Goal: Browse casually: Explore the website without a specific task or goal

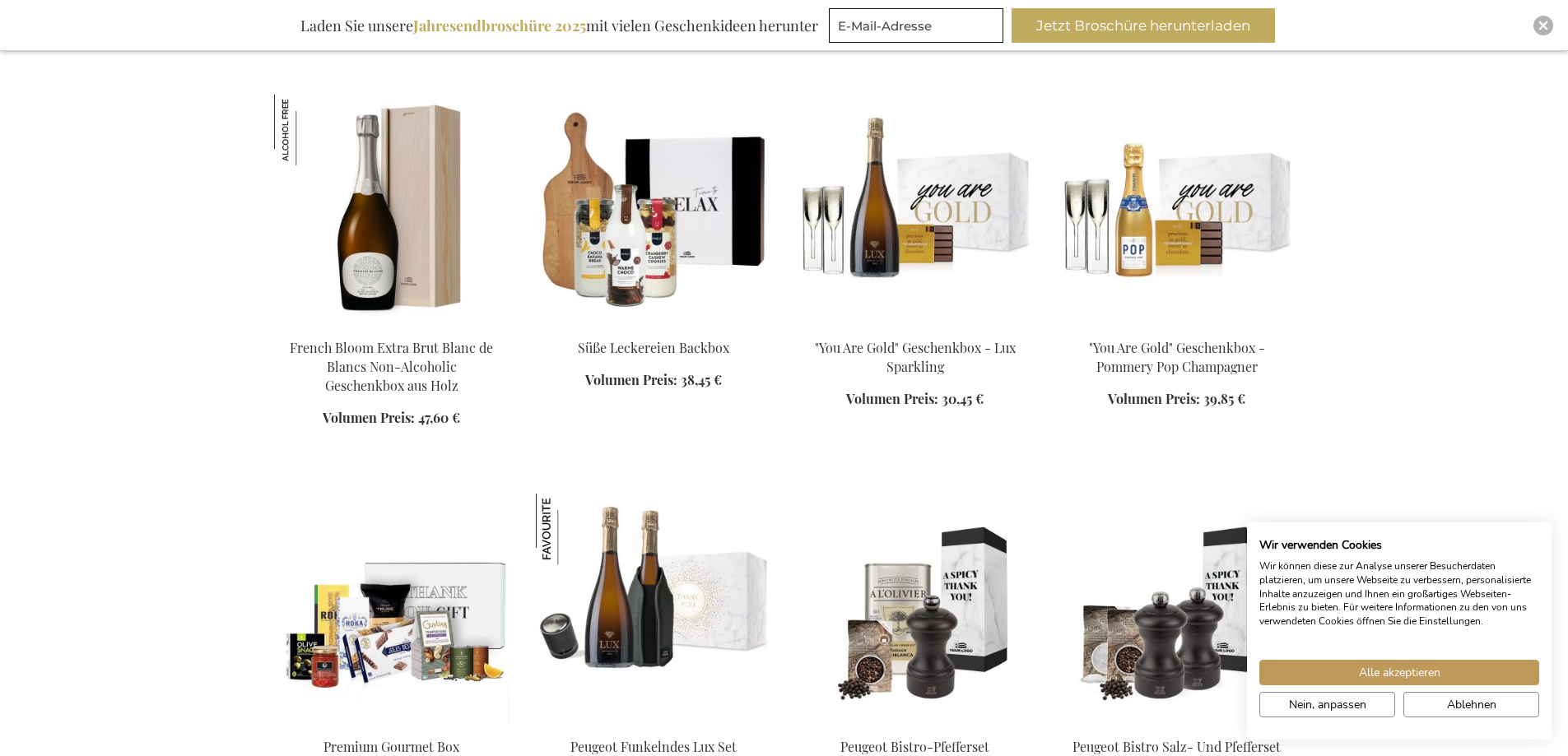
scroll to position [1646, 0]
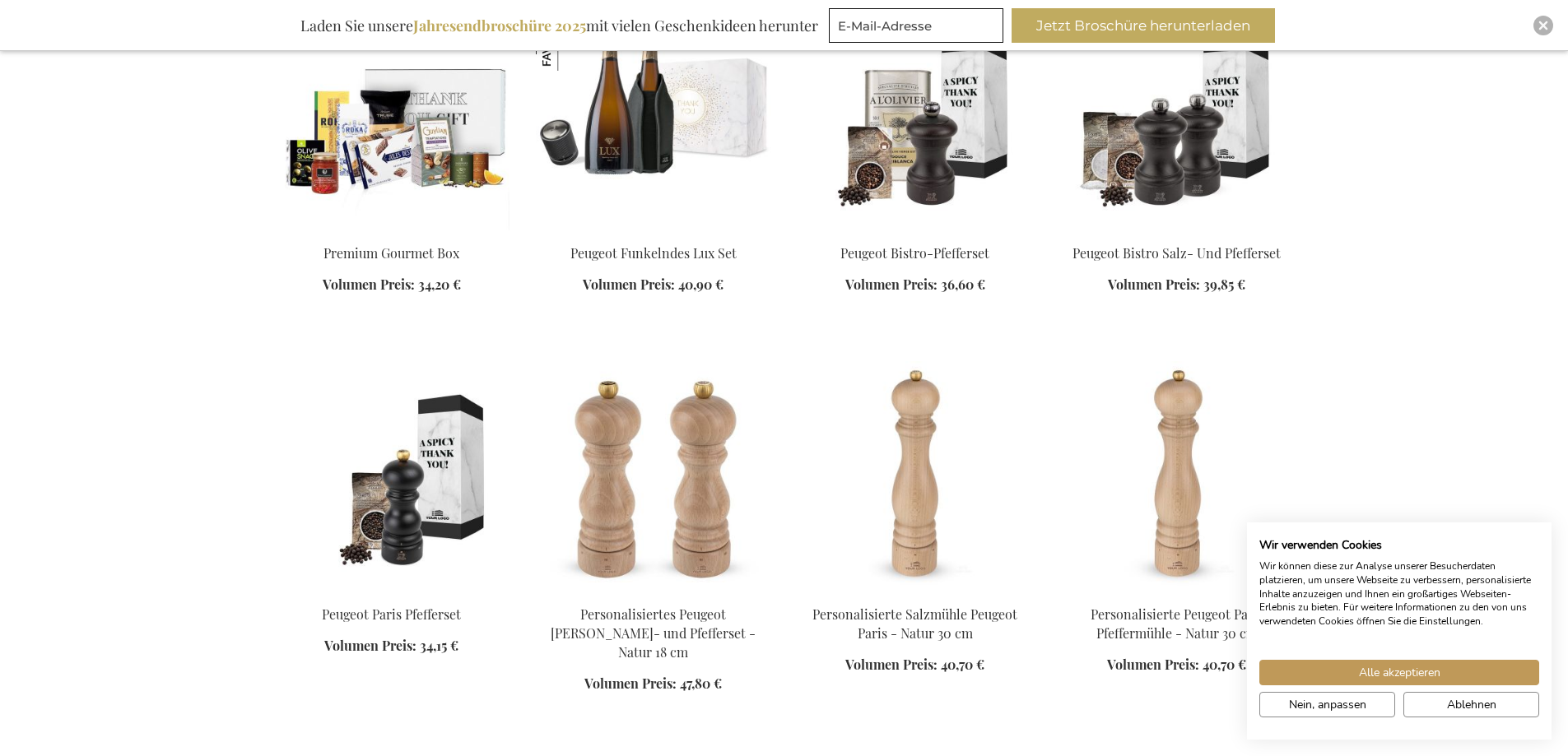
scroll to position [2139, 0]
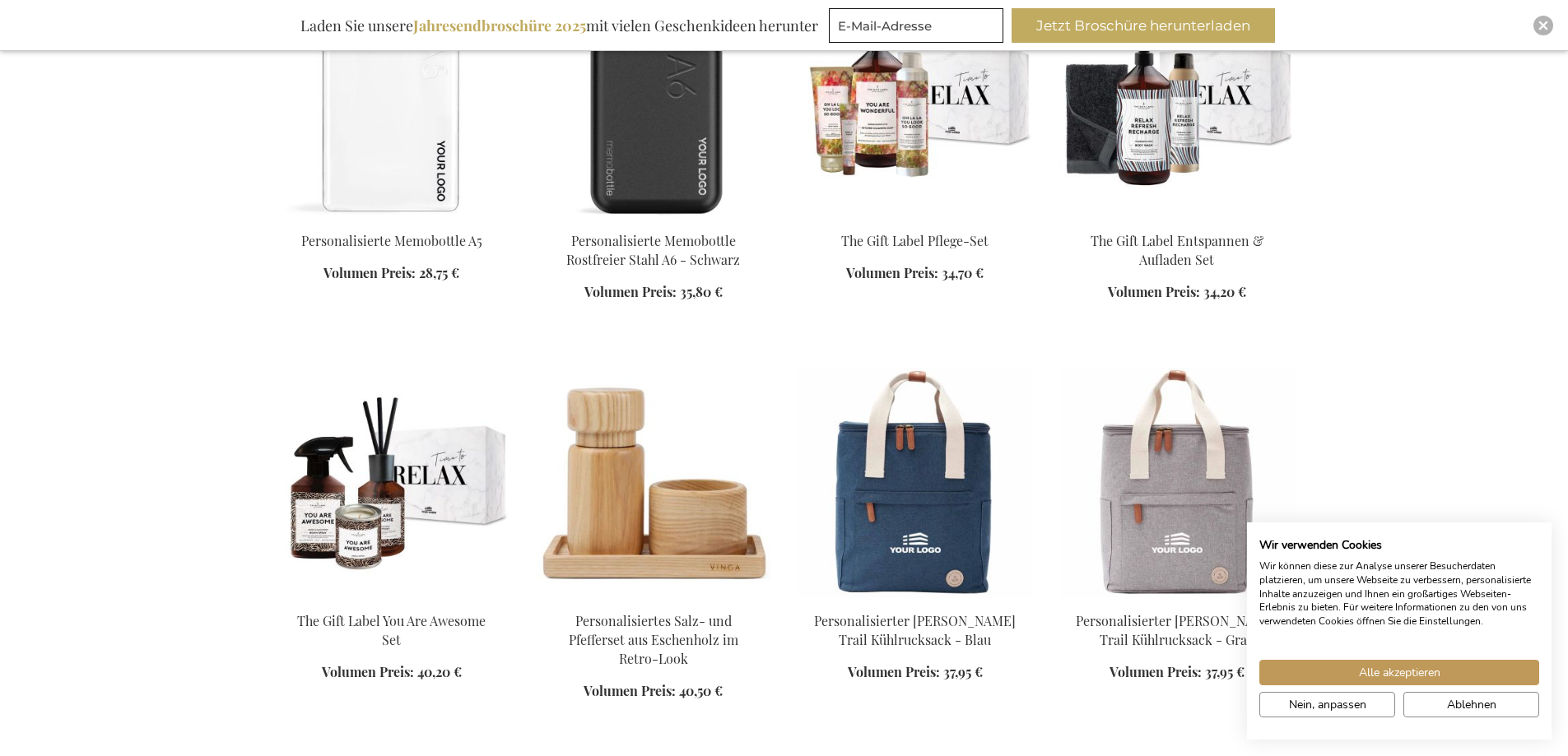
scroll to position [3127, 0]
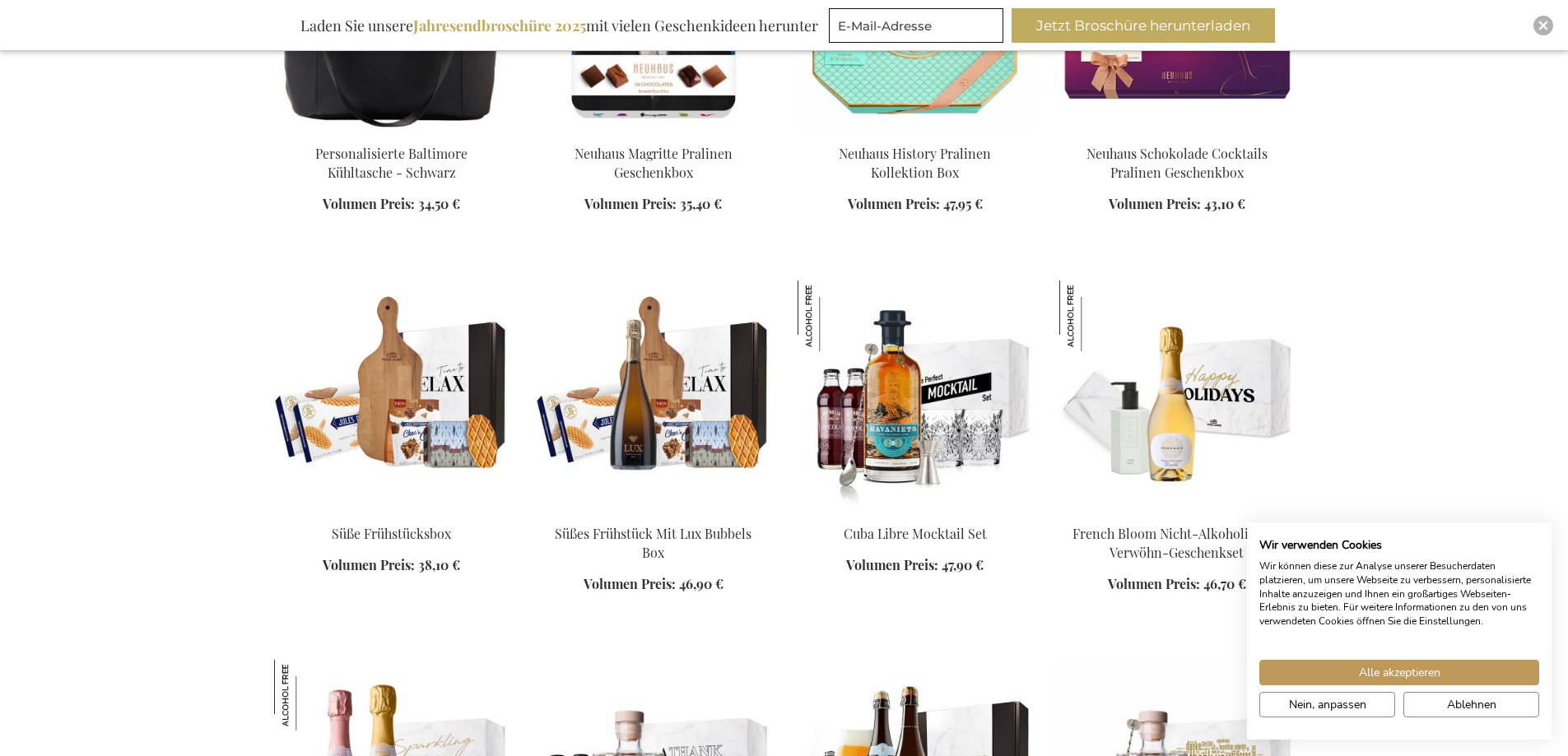
scroll to position [4771, 0]
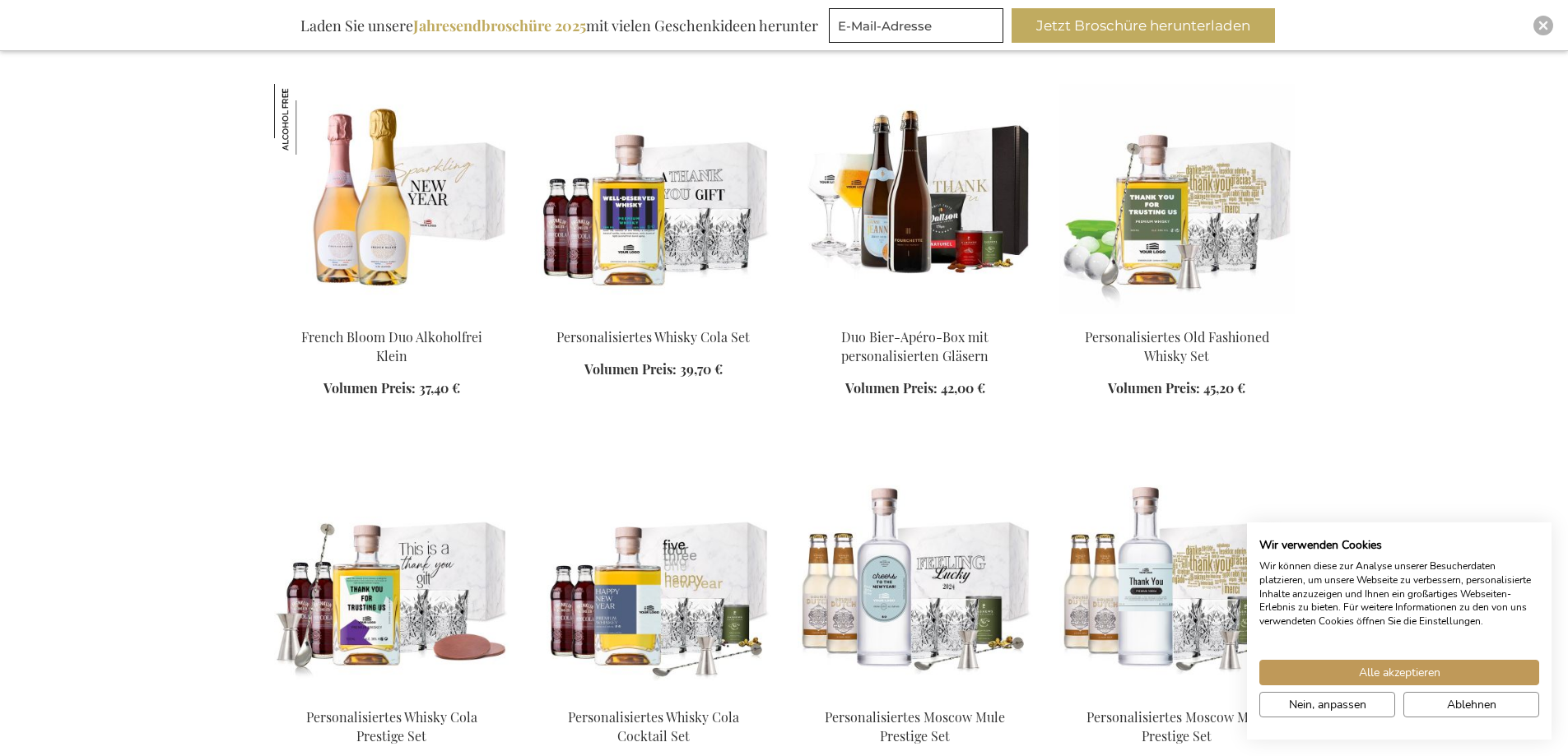
scroll to position [5430, 0]
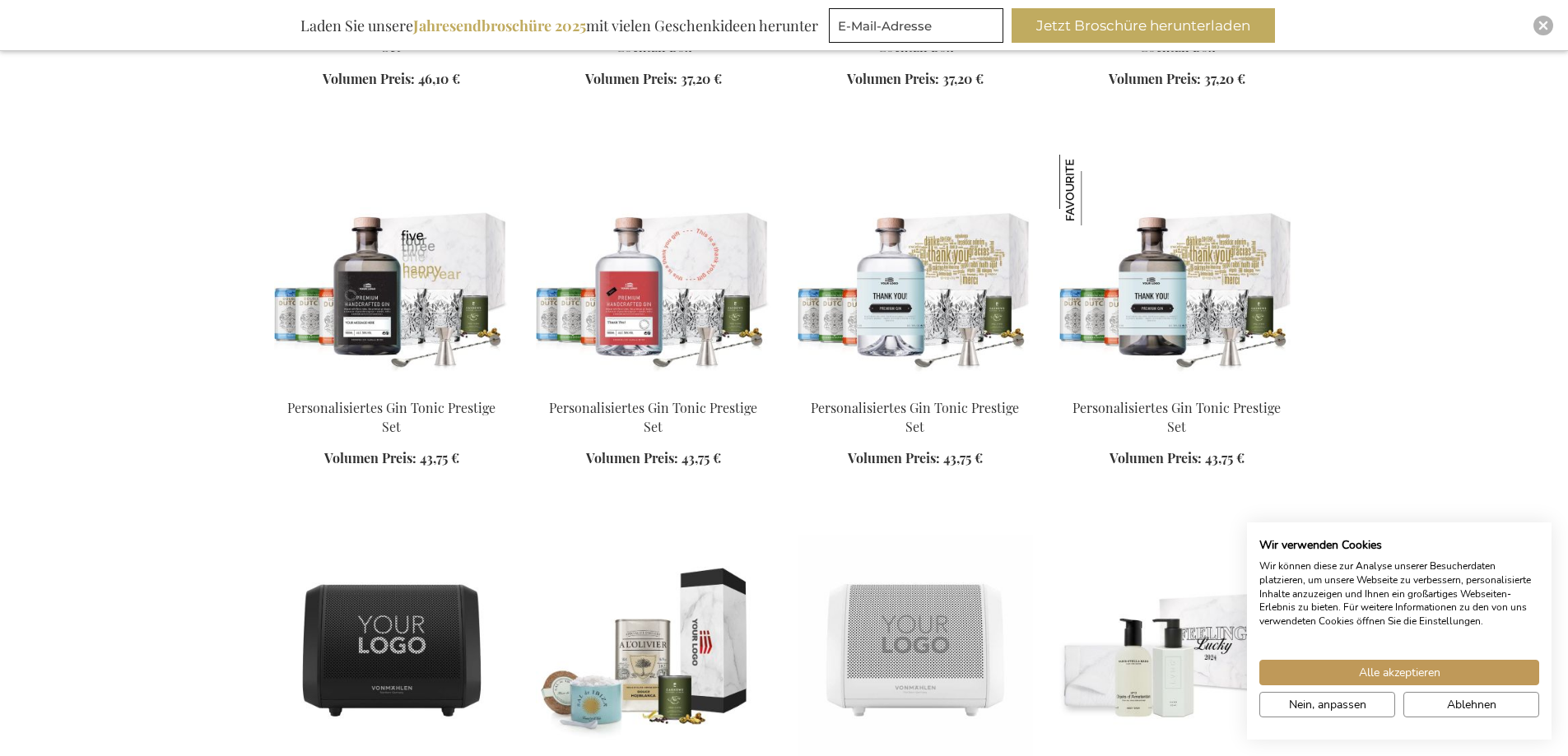
scroll to position [6582, 0]
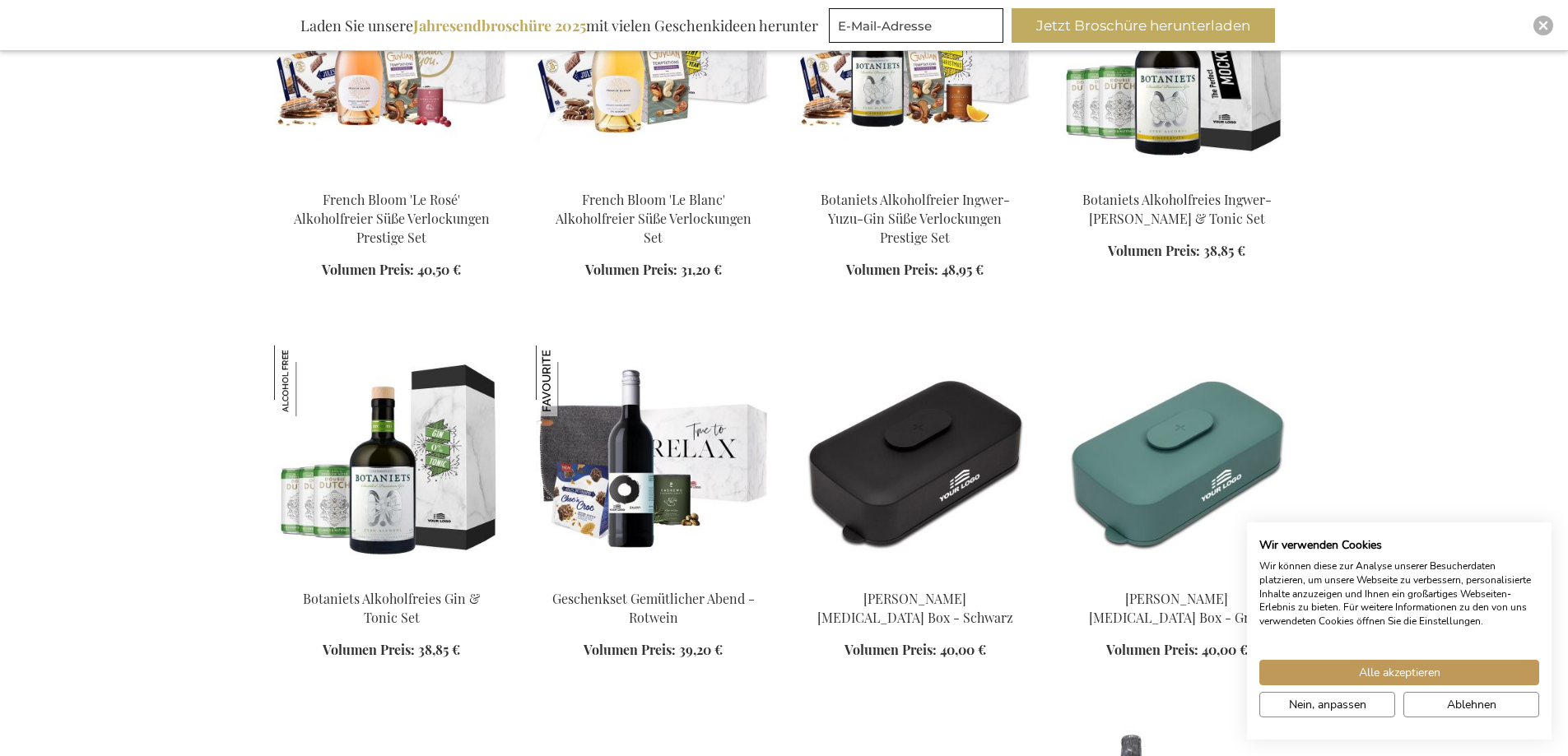
scroll to position [8145, 0]
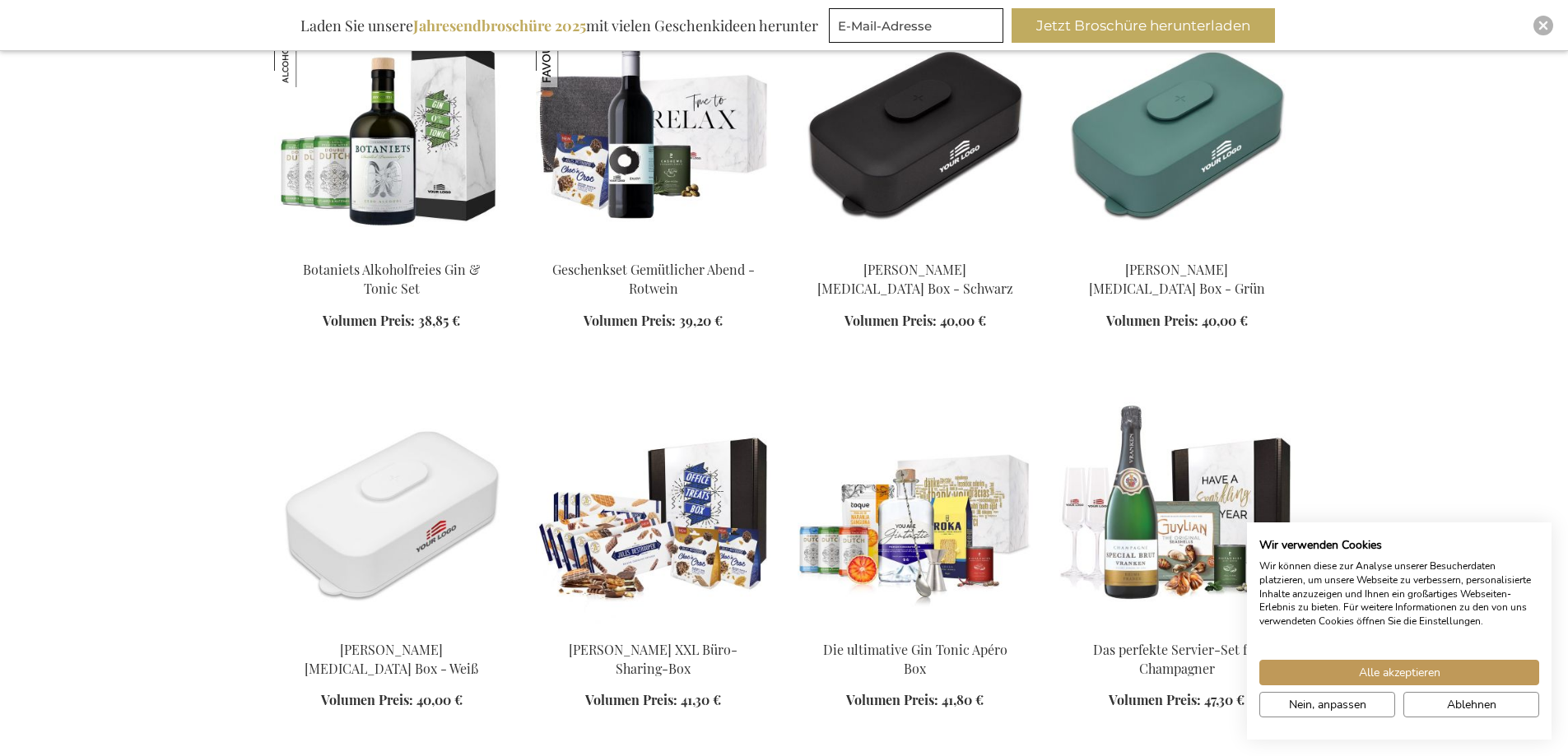
scroll to position [8474, 0]
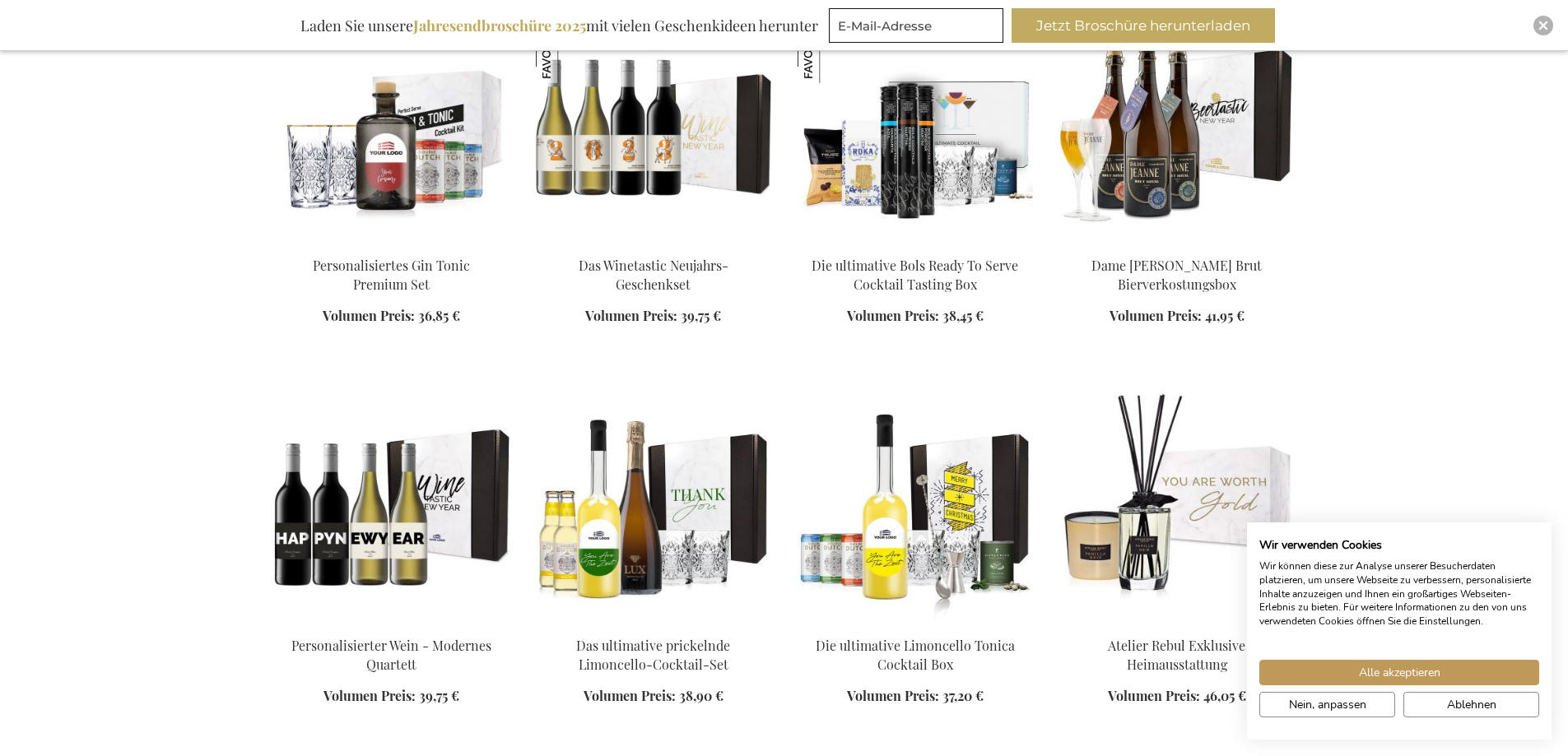
scroll to position [11930, 0]
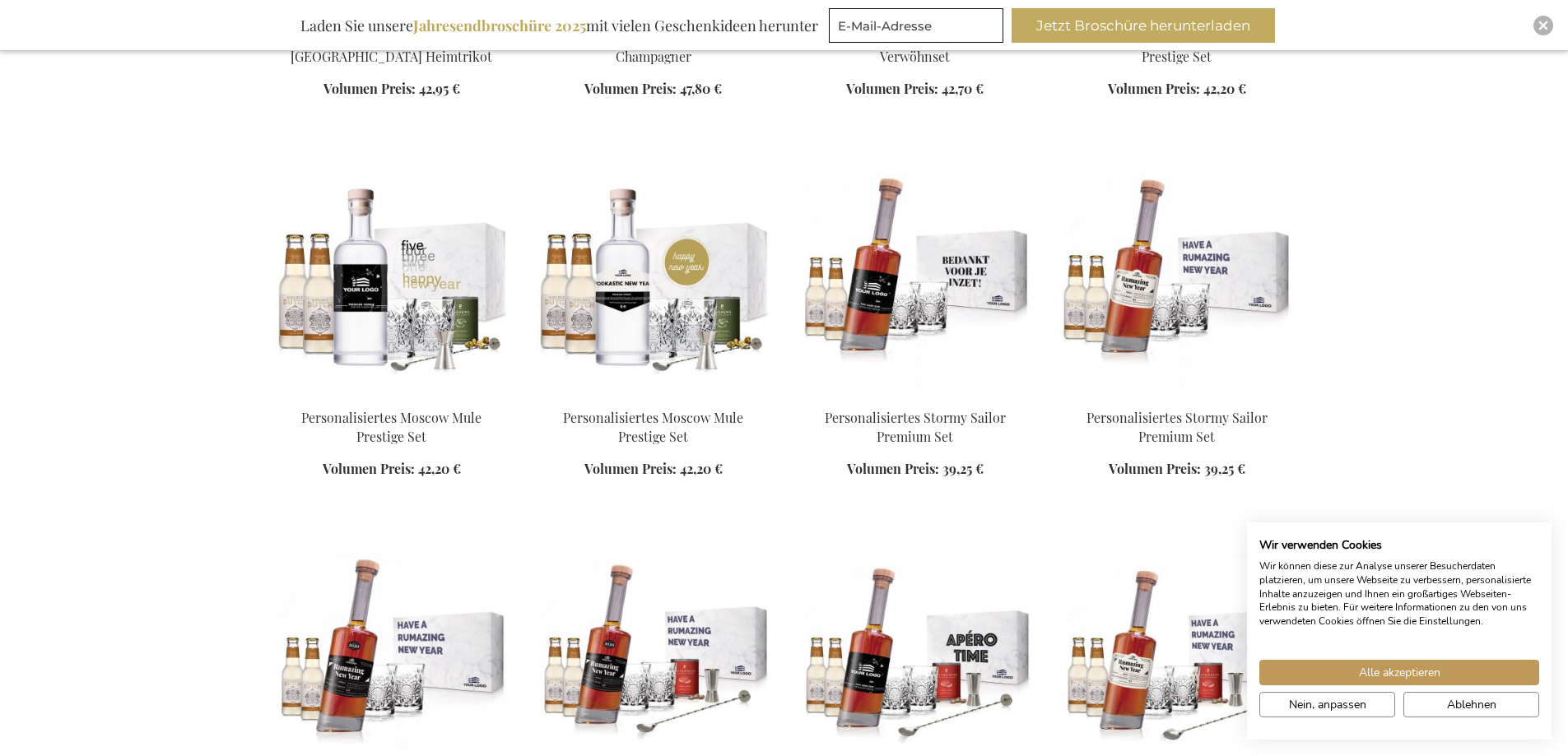
scroll to position [12670, 0]
